Goal: Transaction & Acquisition: Purchase product/service

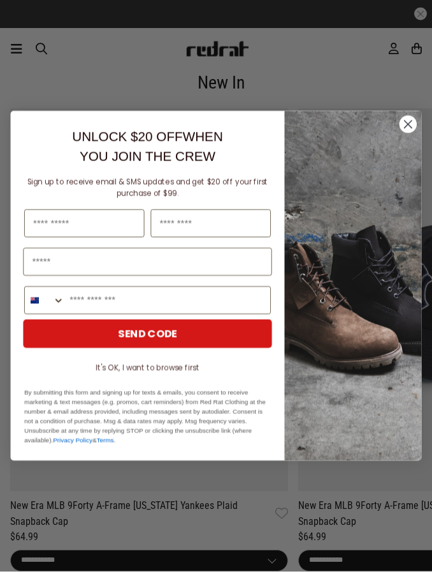
scroll to position [2300, 0]
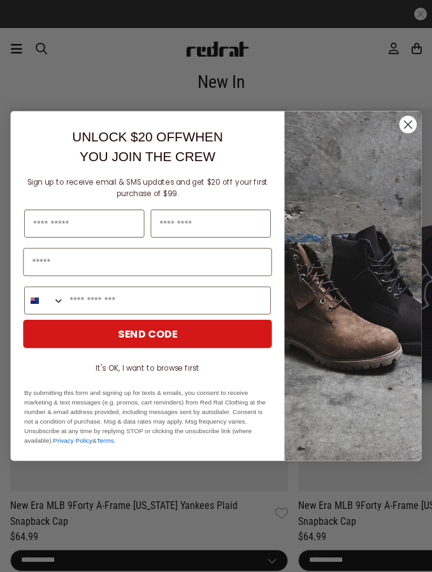
click at [409, 127] on circle "Close dialog" at bounding box center [408, 124] width 17 height 17
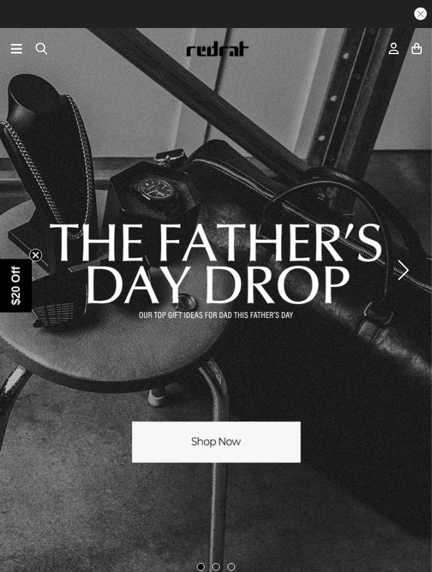
scroll to position [0, 0]
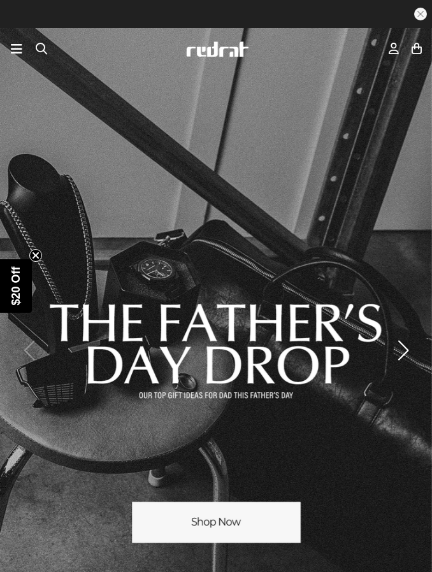
click at [18, 46] on icon at bounding box center [16, 48] width 11 height 15
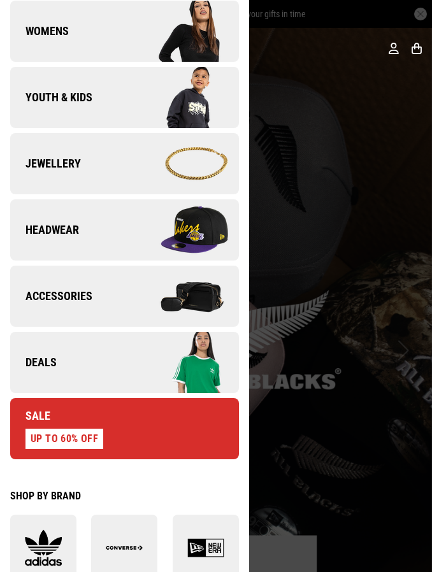
scroll to position [310, 0]
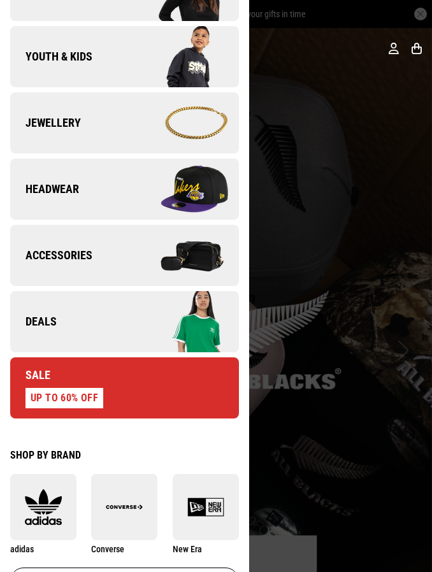
click at [152, 247] on img at bounding box center [181, 256] width 114 height 64
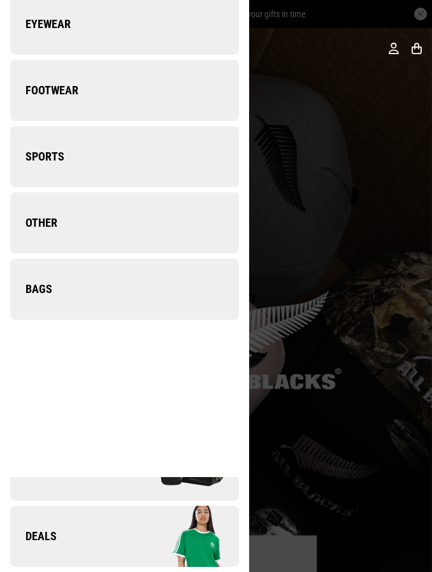
scroll to position [0, 0]
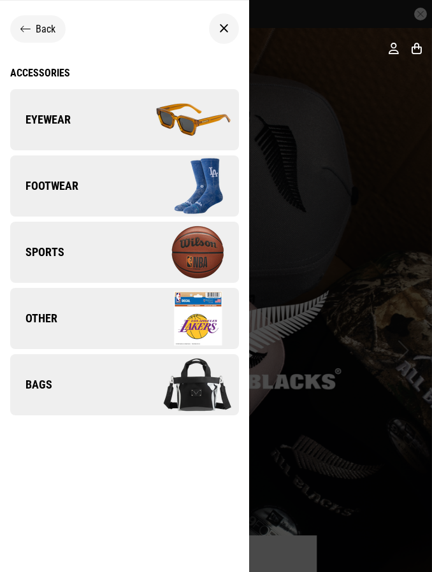
click at [132, 106] on img at bounding box center [181, 120] width 114 height 64
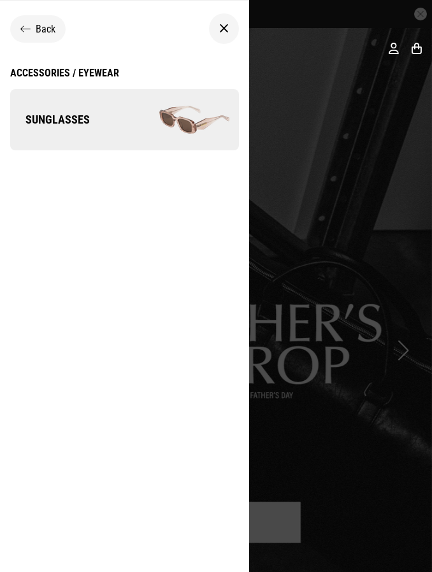
click at [155, 127] on img at bounding box center [181, 120] width 114 height 64
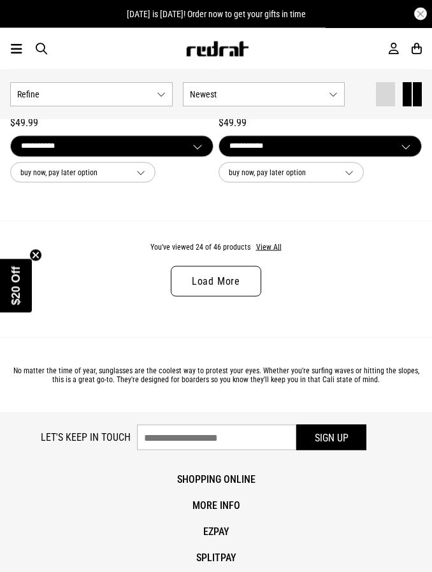
scroll to position [4817, 0]
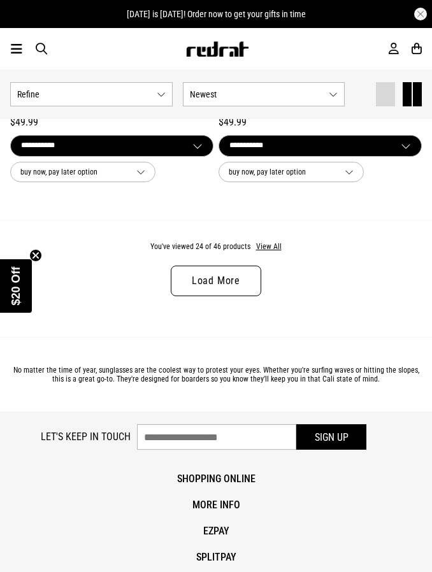
click at [253, 268] on link "Load More" at bounding box center [216, 281] width 91 height 31
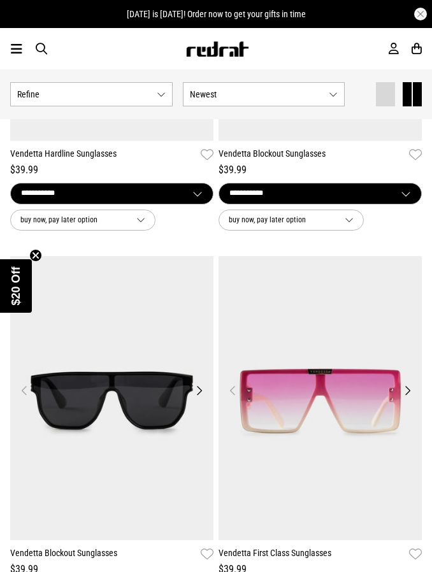
scroll to position [7966, 0]
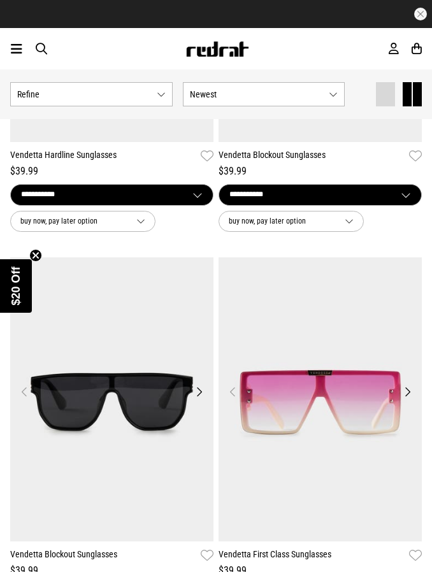
click at [22, 45] on div at bounding box center [16, 48] width 13 height 15
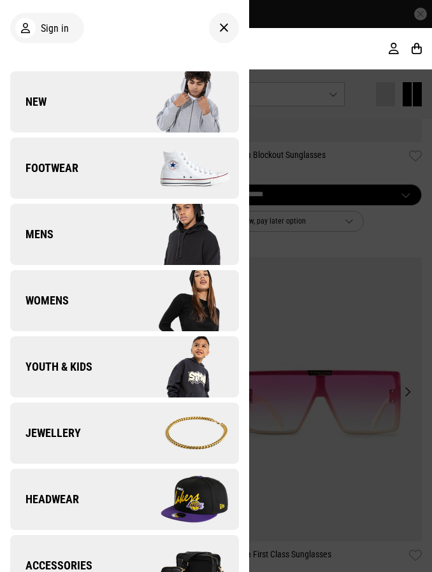
click at [153, 229] on img at bounding box center [181, 235] width 114 height 64
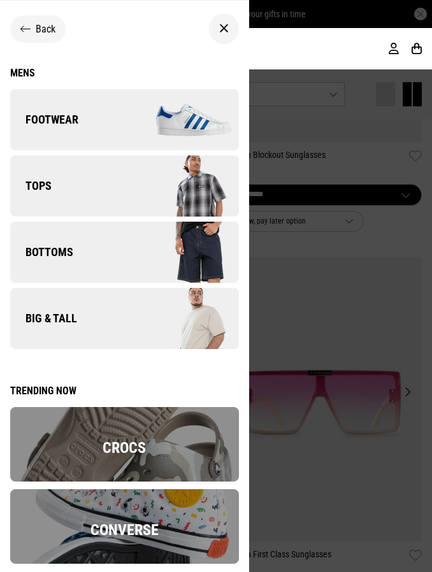
click at [154, 258] on img at bounding box center [181, 253] width 114 height 64
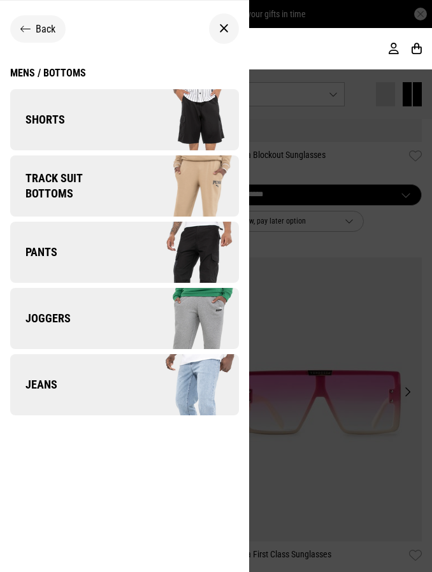
click at [150, 257] on img at bounding box center [181, 253] width 114 height 64
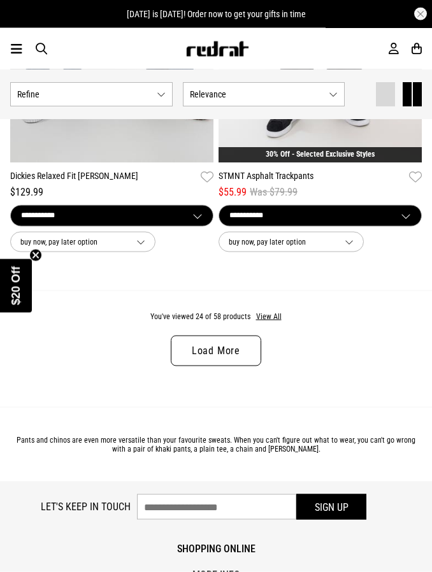
scroll to position [4753, 0]
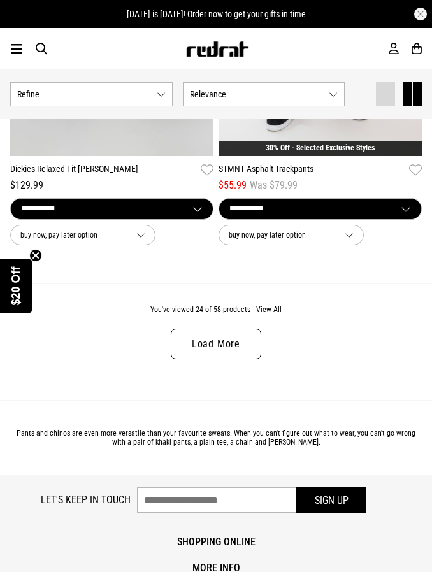
click at [249, 337] on link "Load More" at bounding box center [216, 344] width 91 height 31
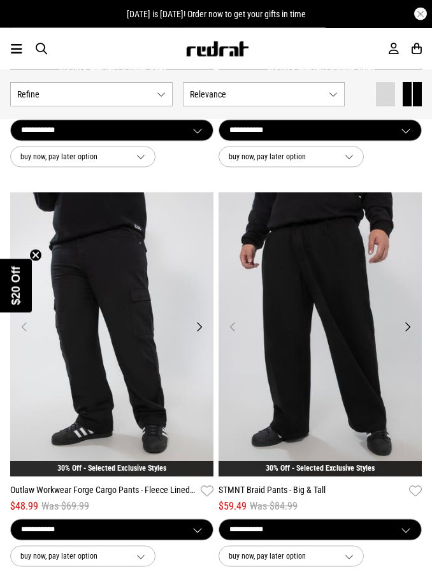
scroll to position [5634, 0]
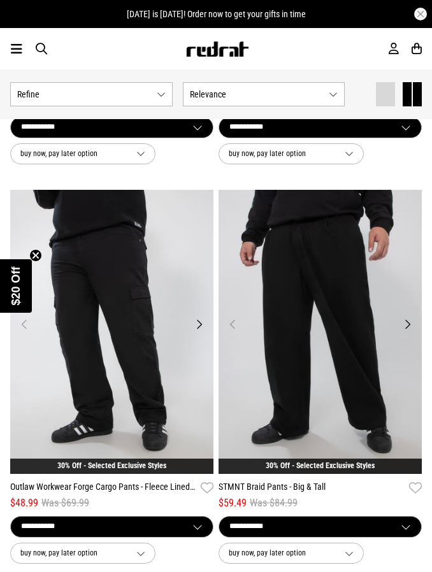
click at [374, 335] on img at bounding box center [320, 332] width 203 height 285
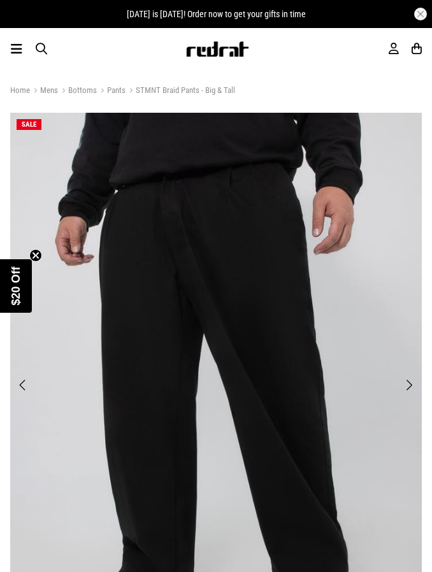
click at [406, 386] on button "Next" at bounding box center [409, 385] width 16 height 17
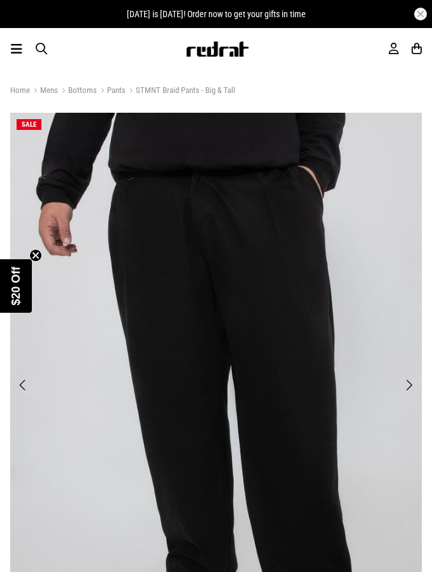
click at [407, 388] on button "Next" at bounding box center [409, 385] width 16 height 17
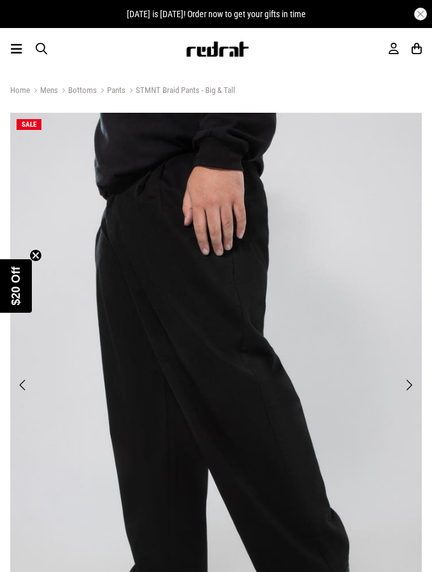
click at [407, 388] on button "Next" at bounding box center [409, 385] width 16 height 17
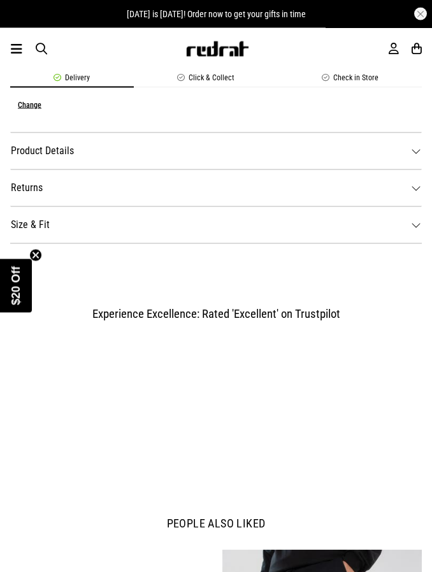
scroll to position [1122, 0]
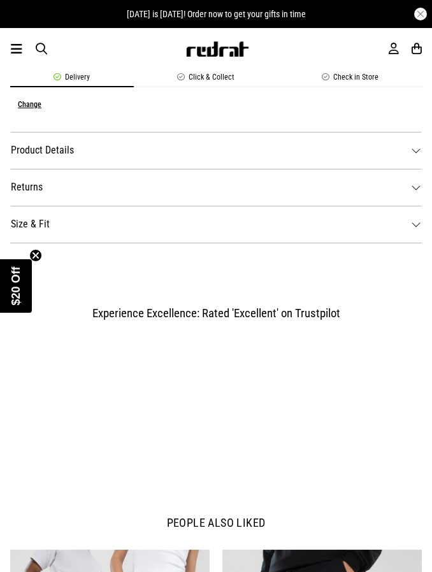
click at [354, 231] on dt "Size & Fit" at bounding box center [216, 224] width 412 height 37
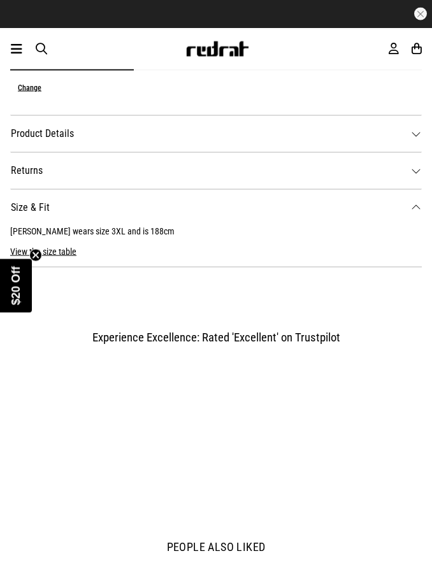
scroll to position [1139, 0]
click at [75, 247] on button "View the size table" at bounding box center [43, 246] width 66 height 20
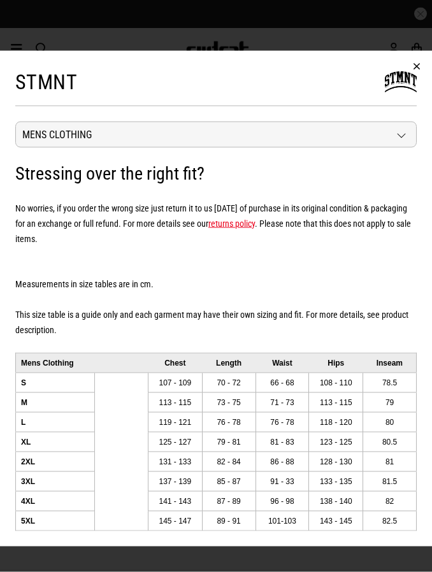
scroll to position [1567, 0]
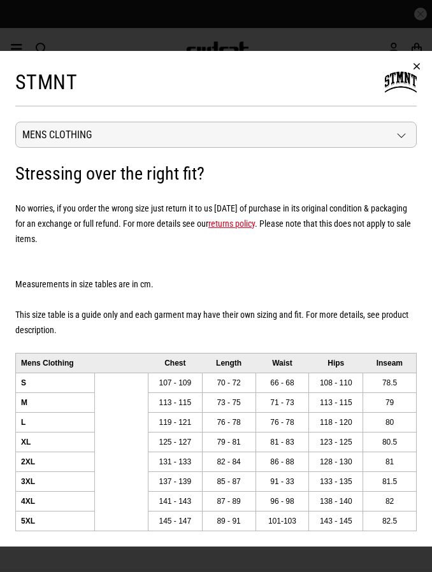
click at [425, 82] on button "button" at bounding box center [417, 66] width 31 height 31
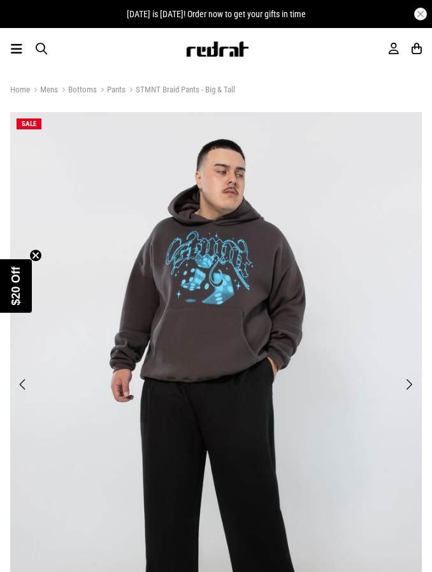
scroll to position [0, 0]
click at [129, 88] on link "STMNT Braid Pants - Big & Tall" at bounding box center [181, 91] width 110 height 12
click at [117, 92] on link "Pants" at bounding box center [111, 91] width 29 height 12
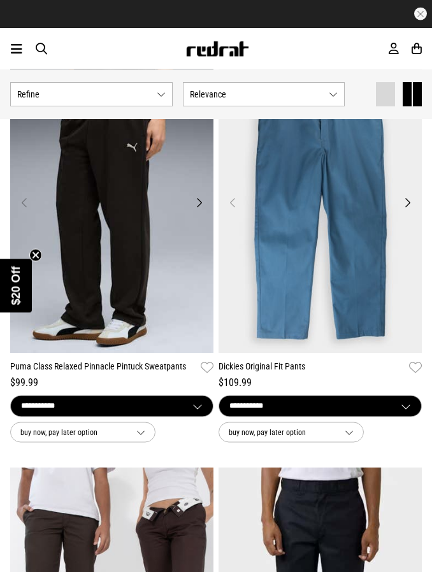
scroll to position [1332, 0]
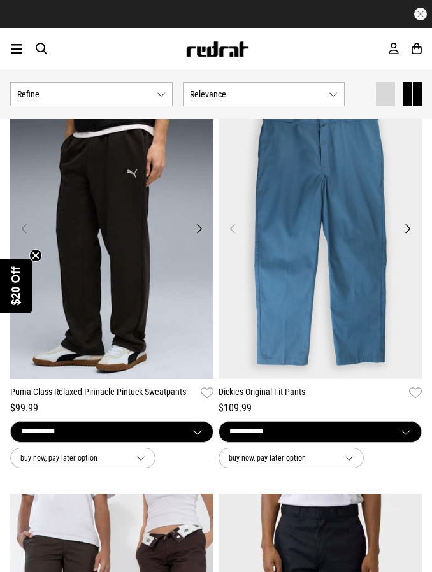
click at [22, 50] on div at bounding box center [16, 48] width 13 height 15
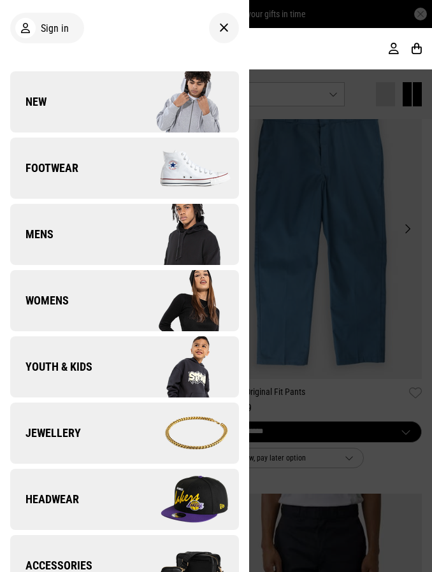
click at [149, 239] on img at bounding box center [181, 235] width 114 height 64
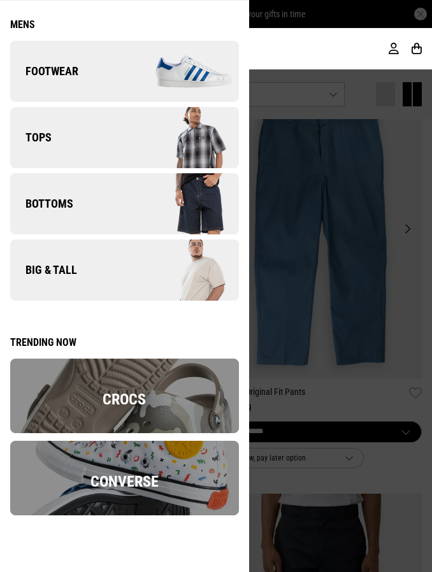
scroll to position [45, 0]
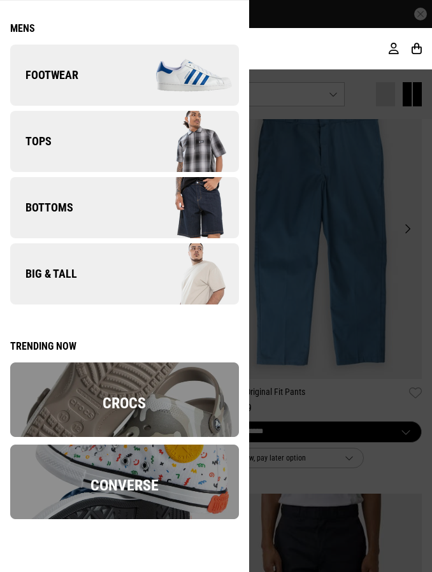
click at [156, 170] on img at bounding box center [181, 142] width 114 height 64
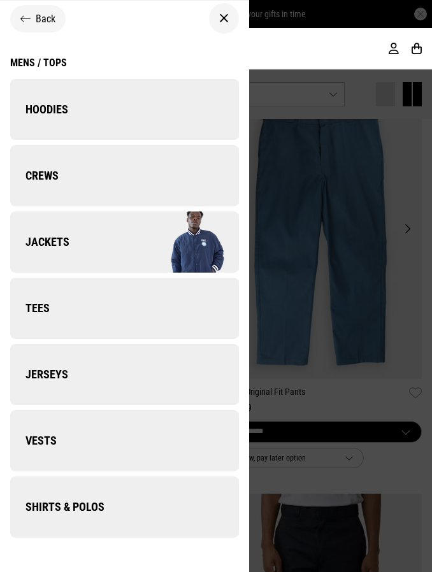
scroll to position [10, 0]
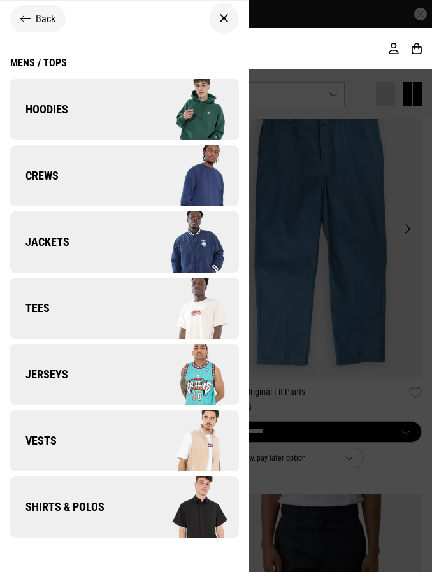
click at [26, 13] on icon at bounding box center [25, 19] width 10 height 12
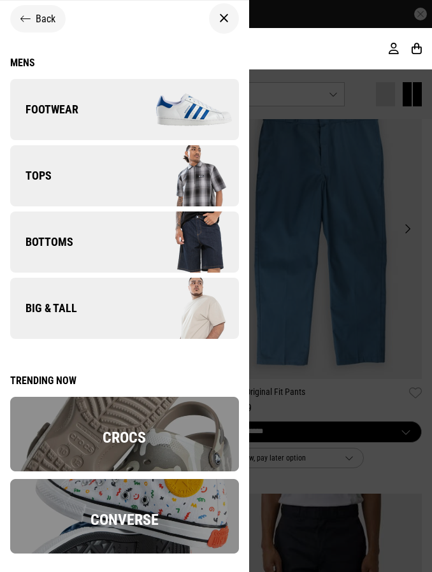
click at [138, 251] on img at bounding box center [181, 242] width 114 height 64
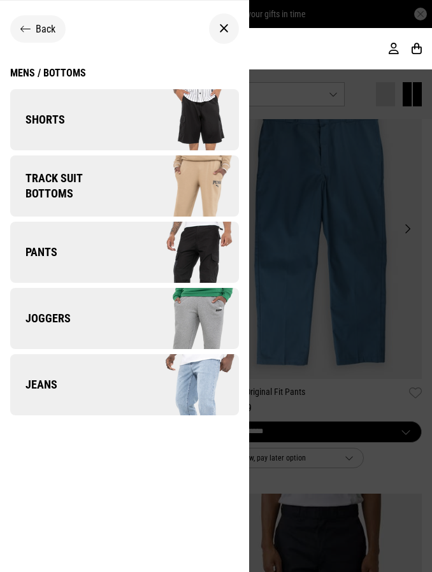
click at [127, 388] on img at bounding box center [181, 385] width 114 height 64
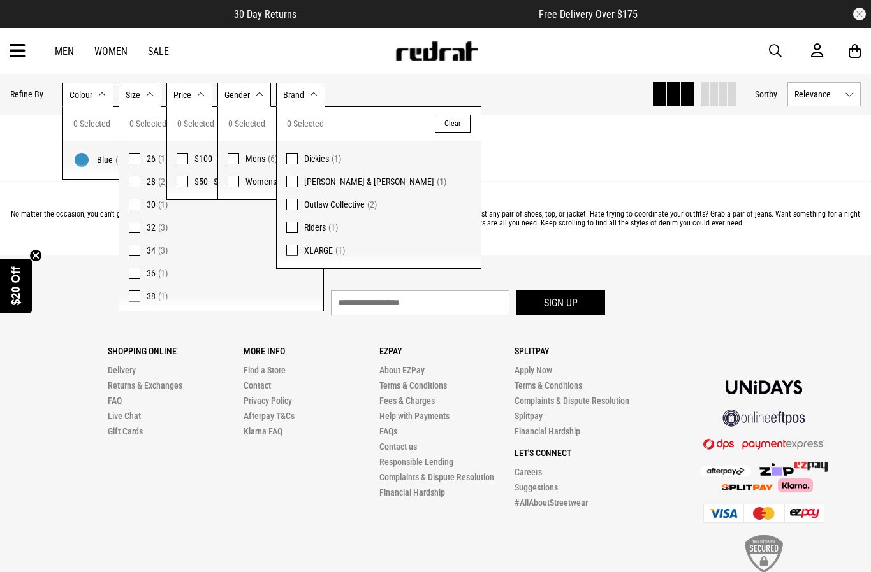
scroll to position [738, 0]
